Goal: Use online tool/utility: Utilize a website feature to perform a specific function

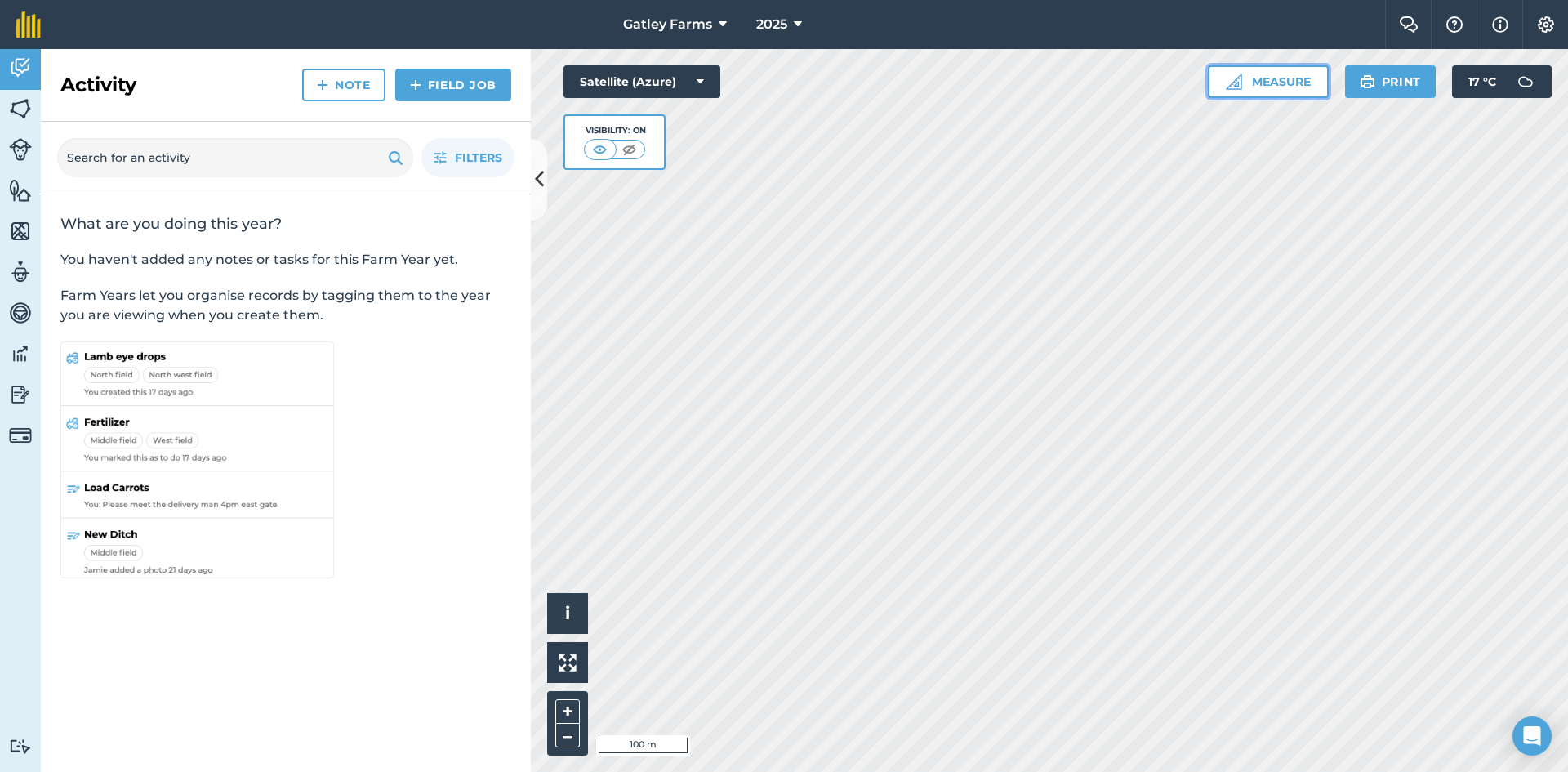
click at [1234, 83] on img at bounding box center [1233, 81] width 16 height 16
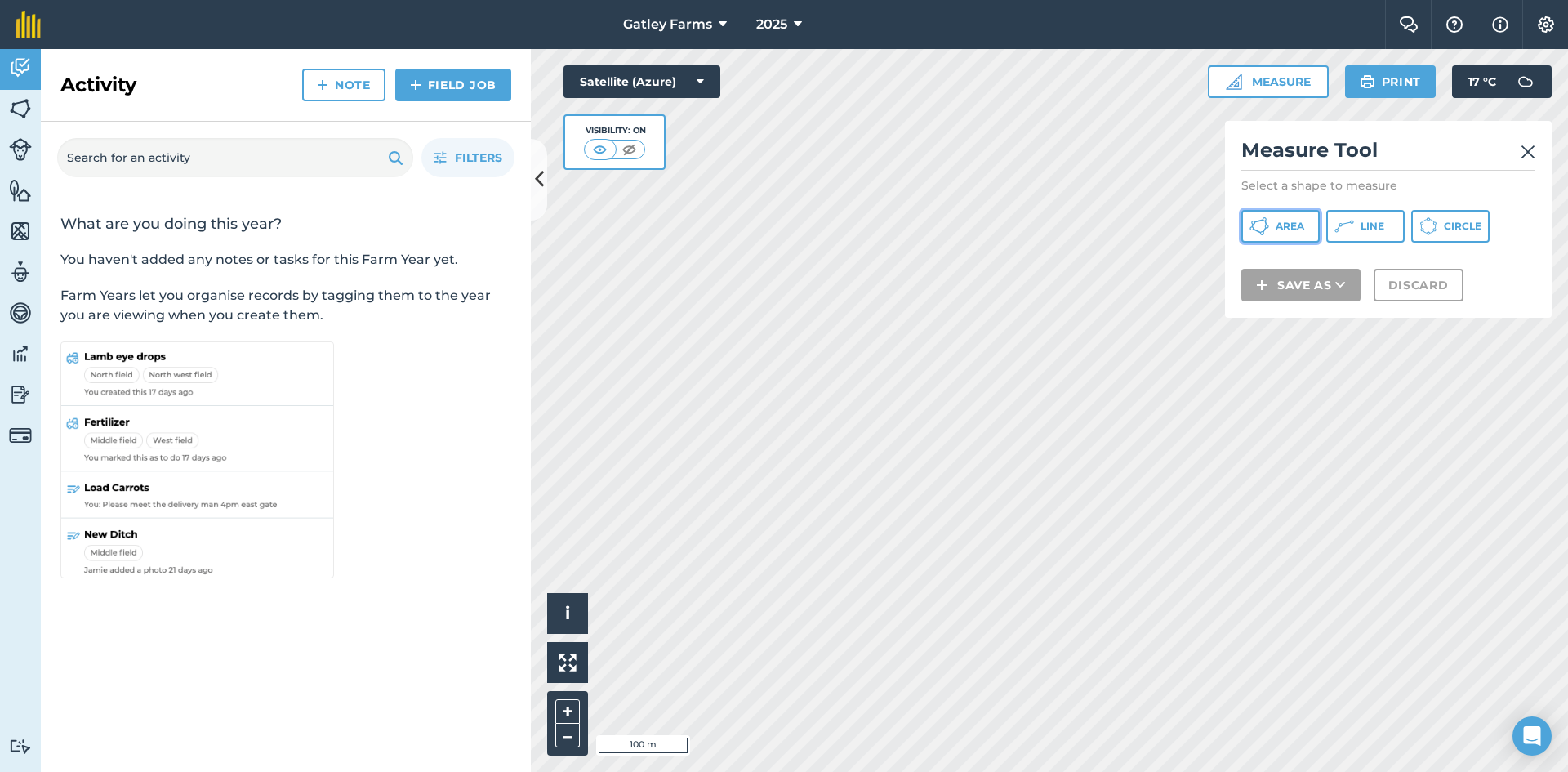
click at [1277, 229] on span "Area" at bounding box center [1290, 227] width 28 height 13
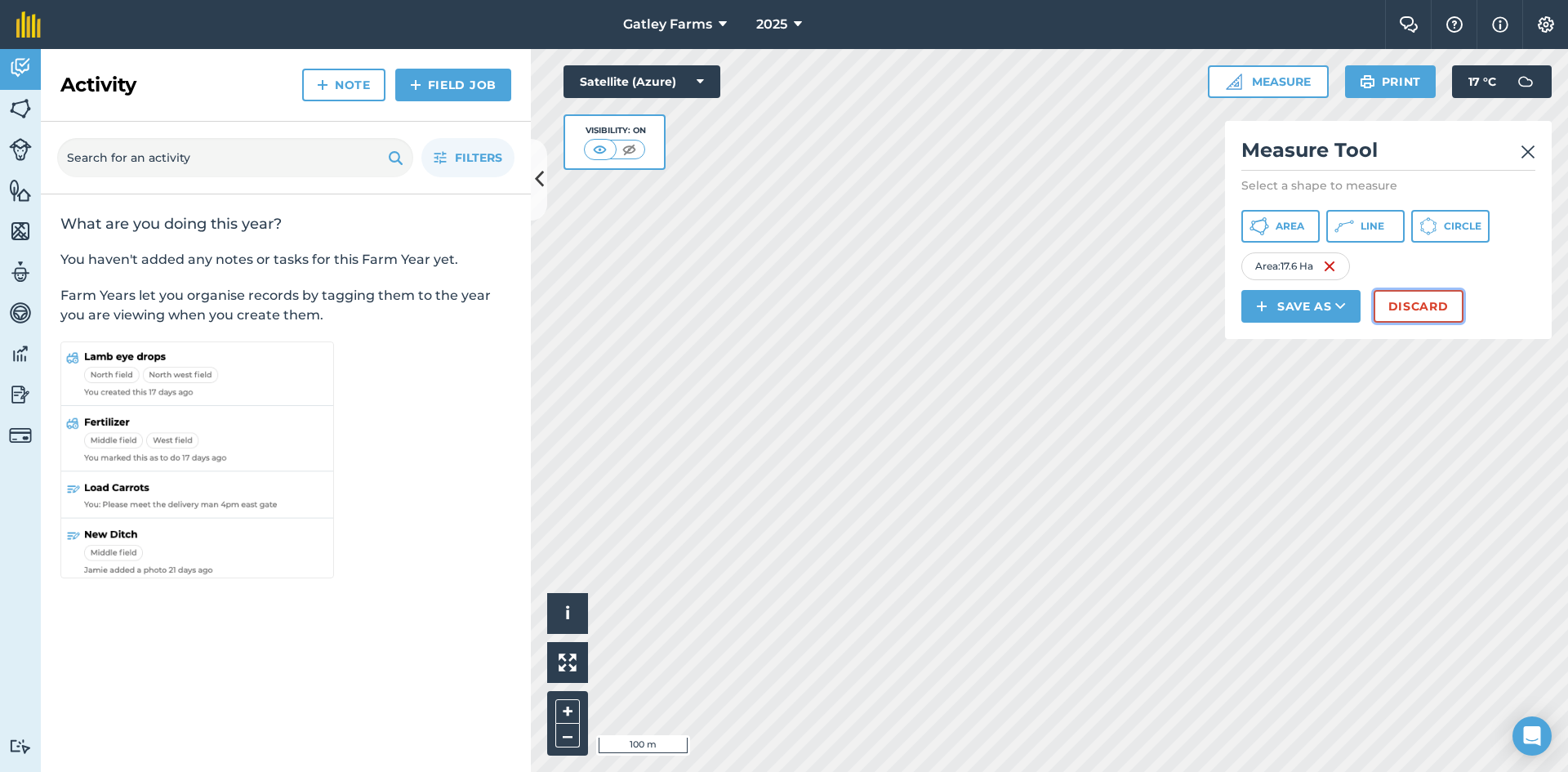
click at [1400, 301] on button "Discard" at bounding box center [1419, 306] width 90 height 33
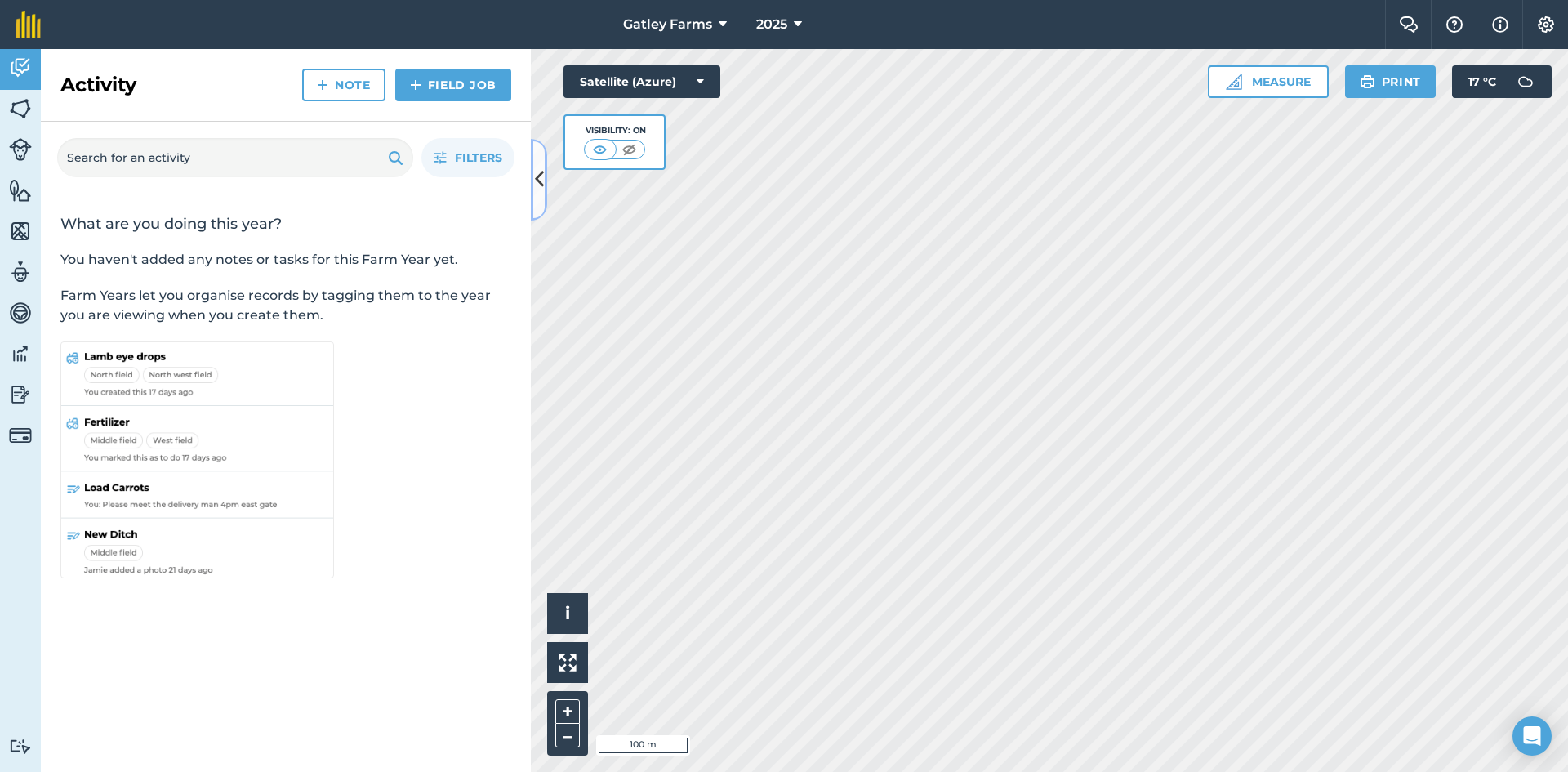
click at [538, 188] on icon at bounding box center [540, 179] width 9 height 28
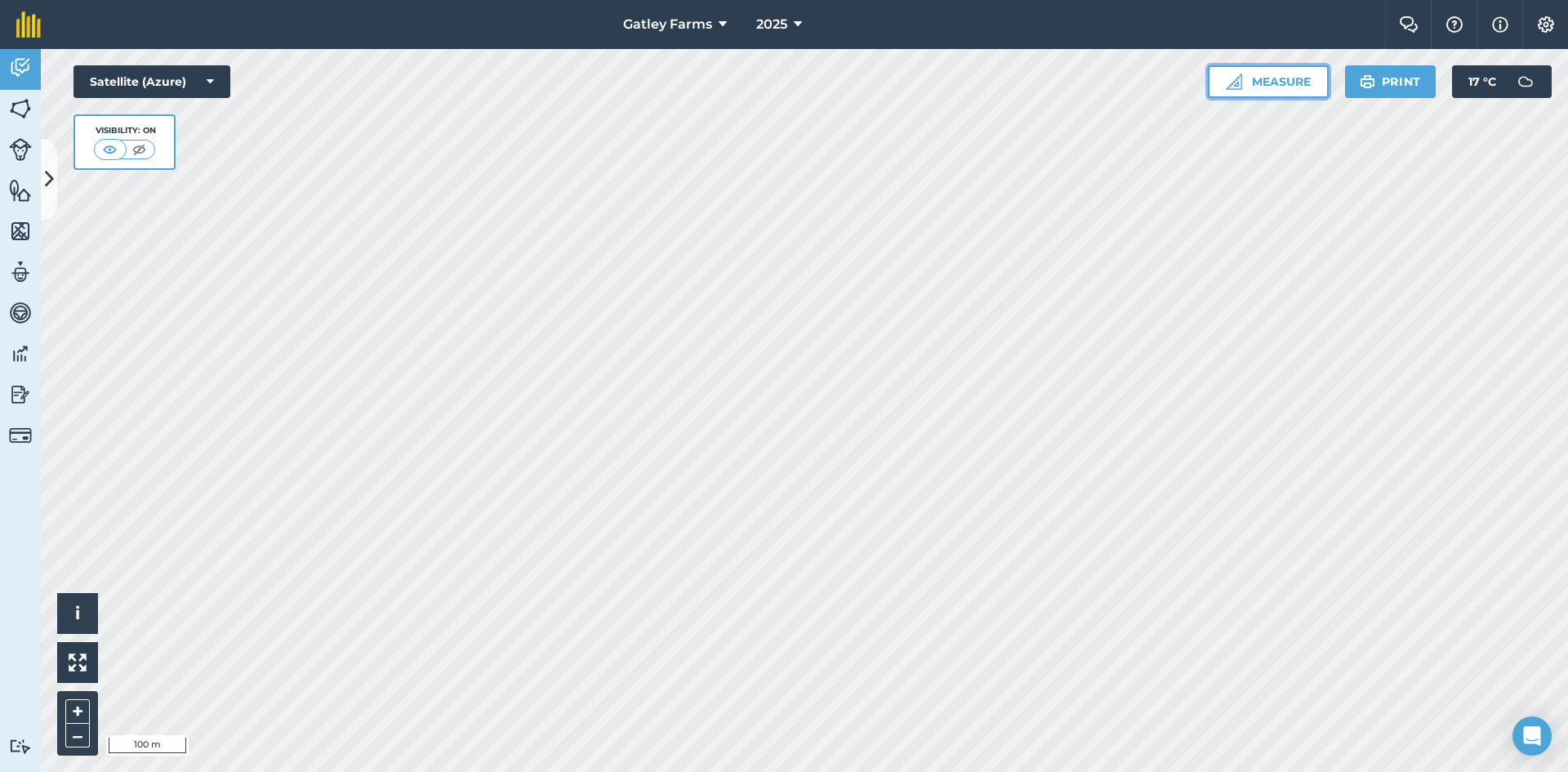
drag, startPoint x: 1222, startPoint y: 78, endPoint x: 1211, endPoint y: 89, distance: 15.6
click at [1223, 78] on button "Measure" at bounding box center [1268, 81] width 121 height 33
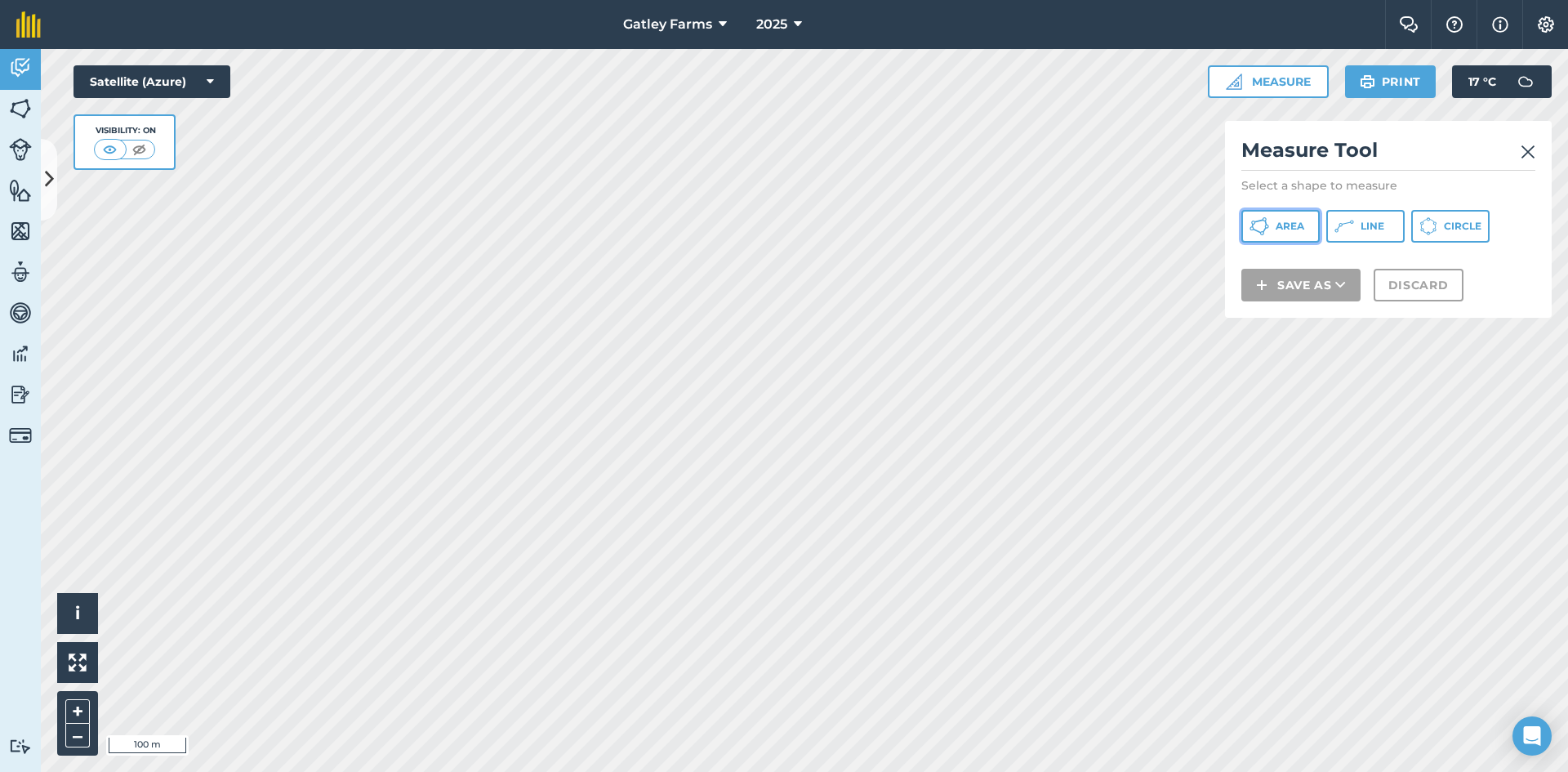
click at [1260, 214] on button "Area" at bounding box center [1279, 226] width 78 height 33
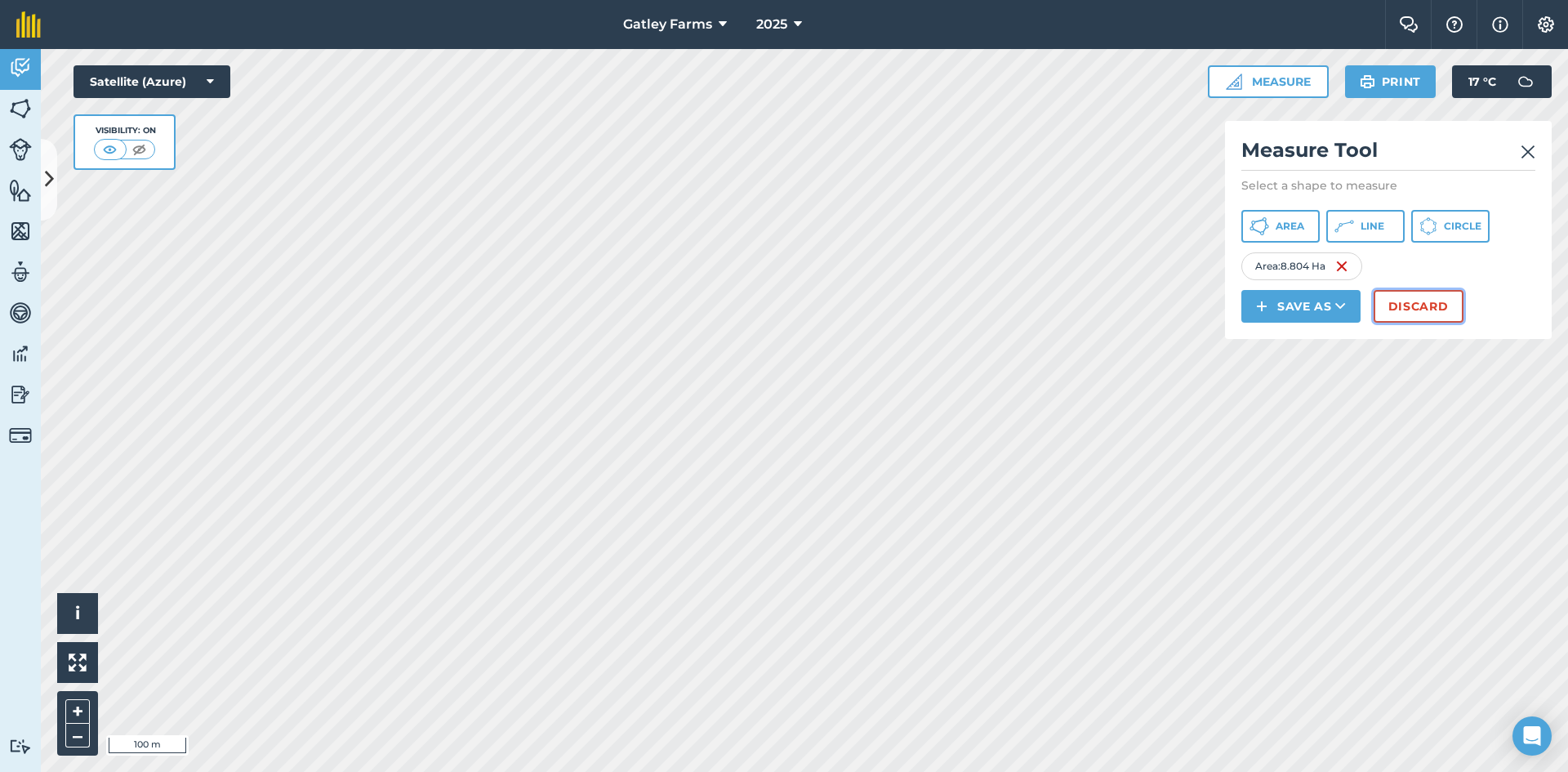
click at [1411, 303] on button "Discard" at bounding box center [1419, 306] width 90 height 33
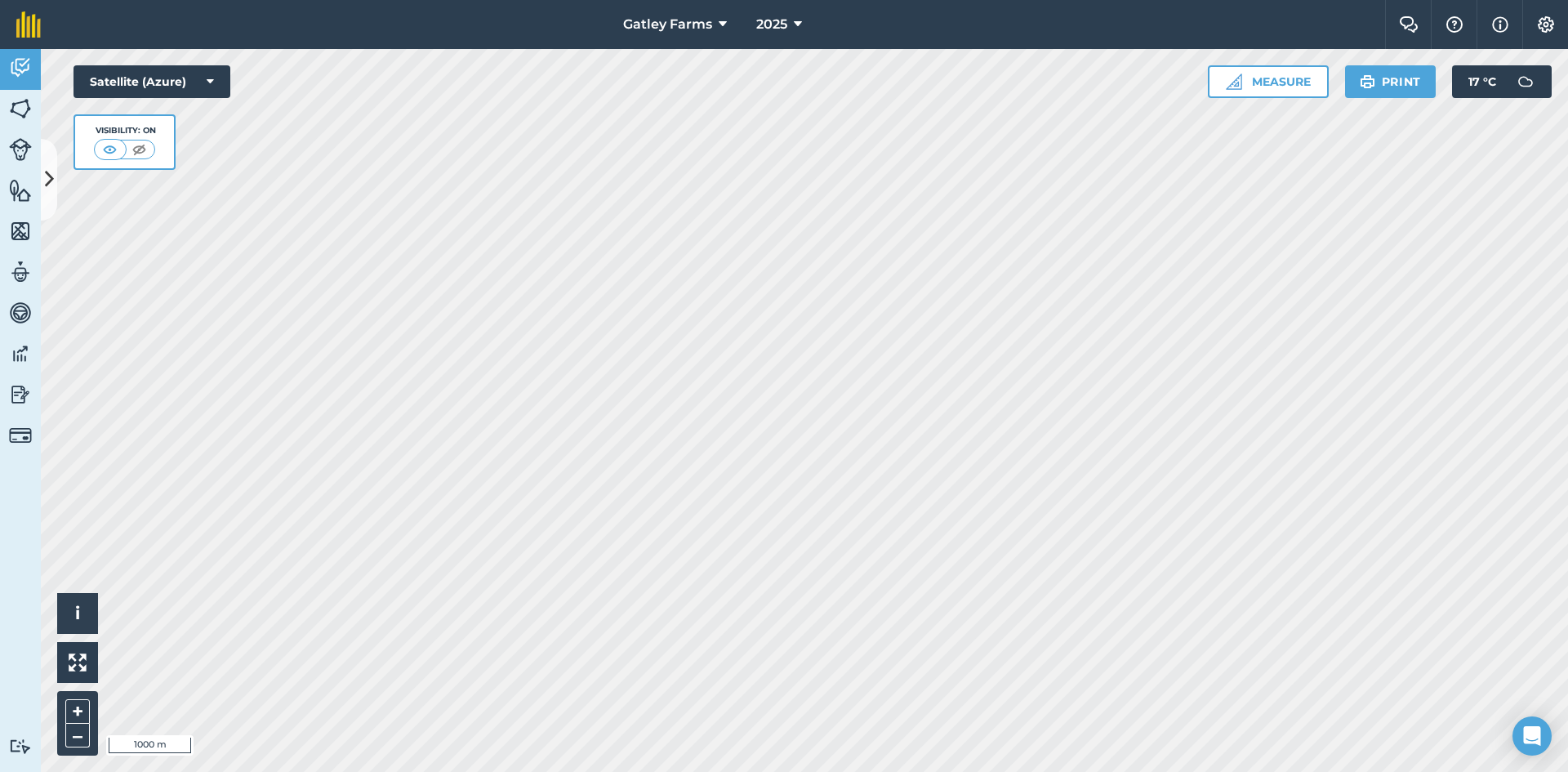
click at [917, 771] on html "Gatley Farms 2025 Farm Chat Help Info Settings Gatley Farms - 2025 Reproduced w…" at bounding box center [784, 386] width 1568 height 772
